Goal: Check status: Check status

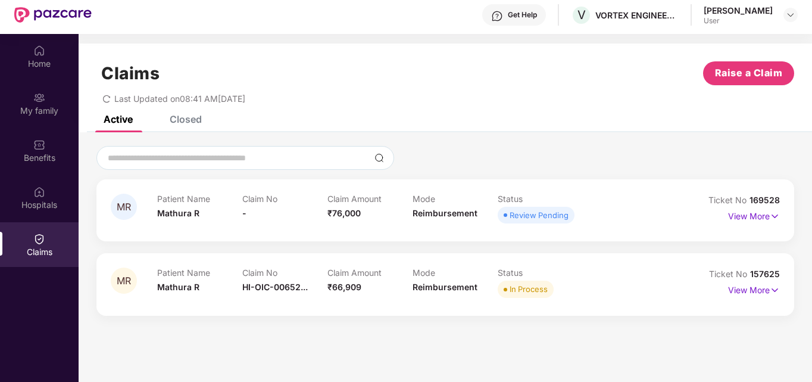
scroll to position [60, 0]
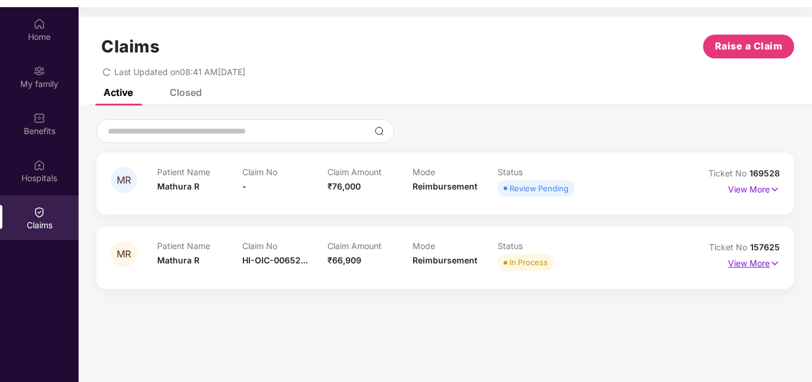
click at [747, 266] on p "View More" at bounding box center [754, 262] width 52 height 16
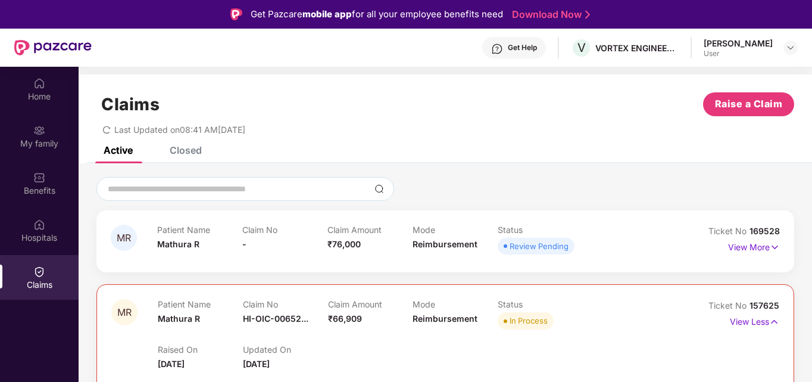
scroll to position [0, 0]
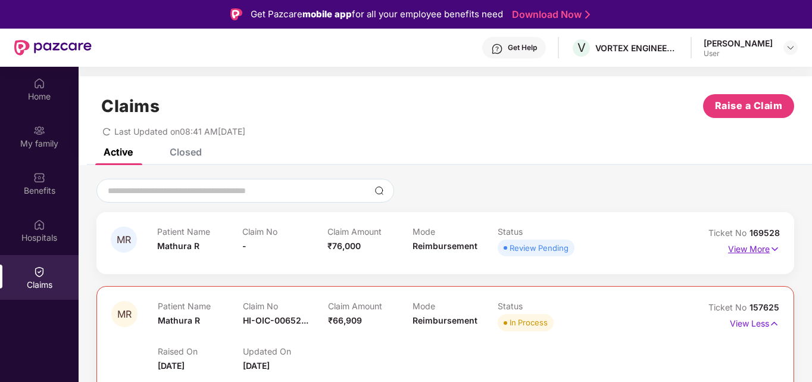
click at [758, 246] on p "View More" at bounding box center [754, 247] width 52 height 16
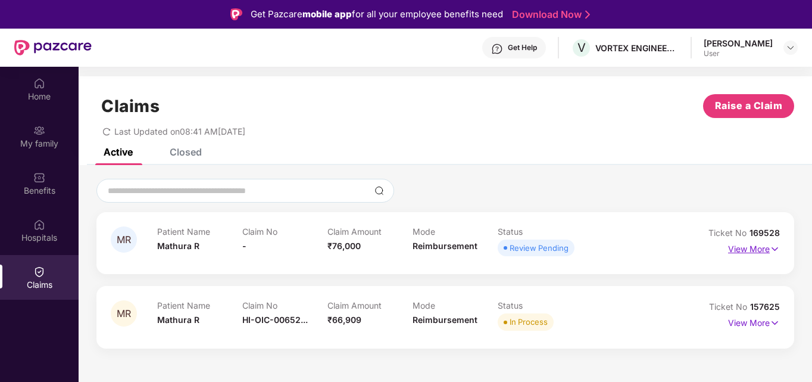
click at [756, 248] on p "View More" at bounding box center [754, 247] width 52 height 16
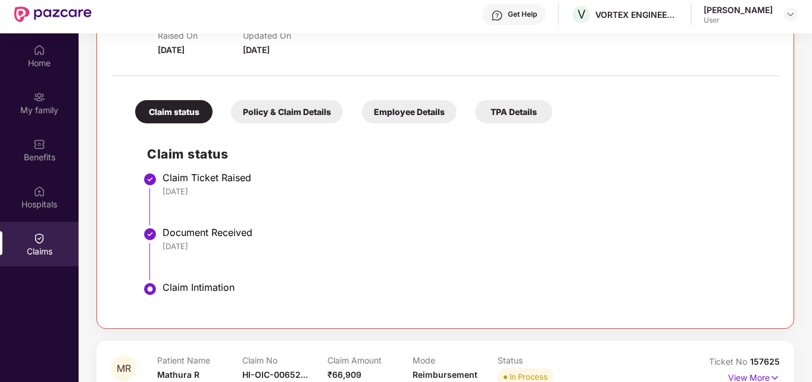
scroll to position [67, 0]
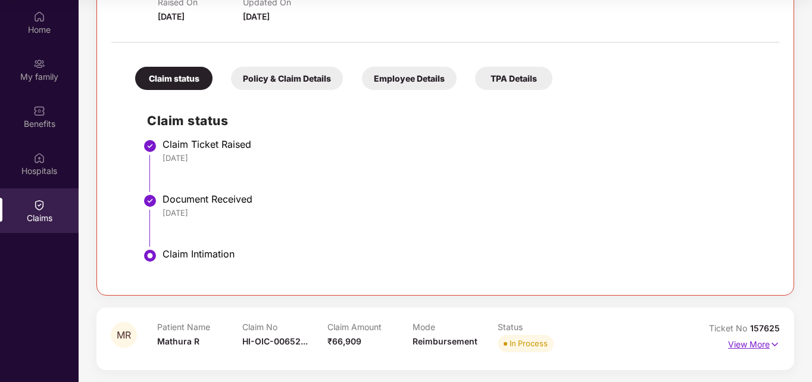
click at [747, 342] on p "View More" at bounding box center [754, 343] width 52 height 16
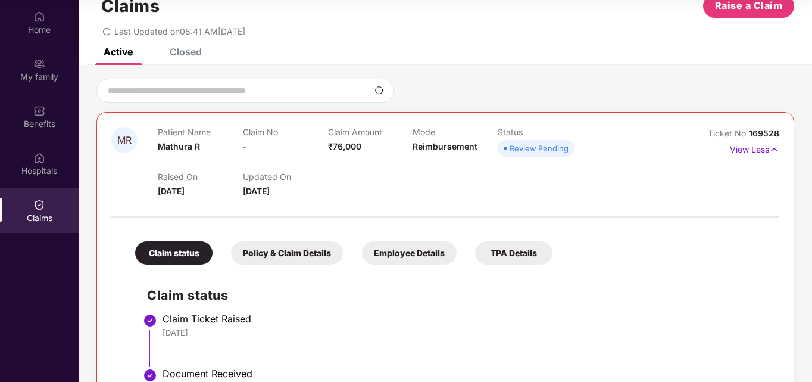
scroll to position [0, 0]
